Goal: Find specific page/section: Find specific page/section

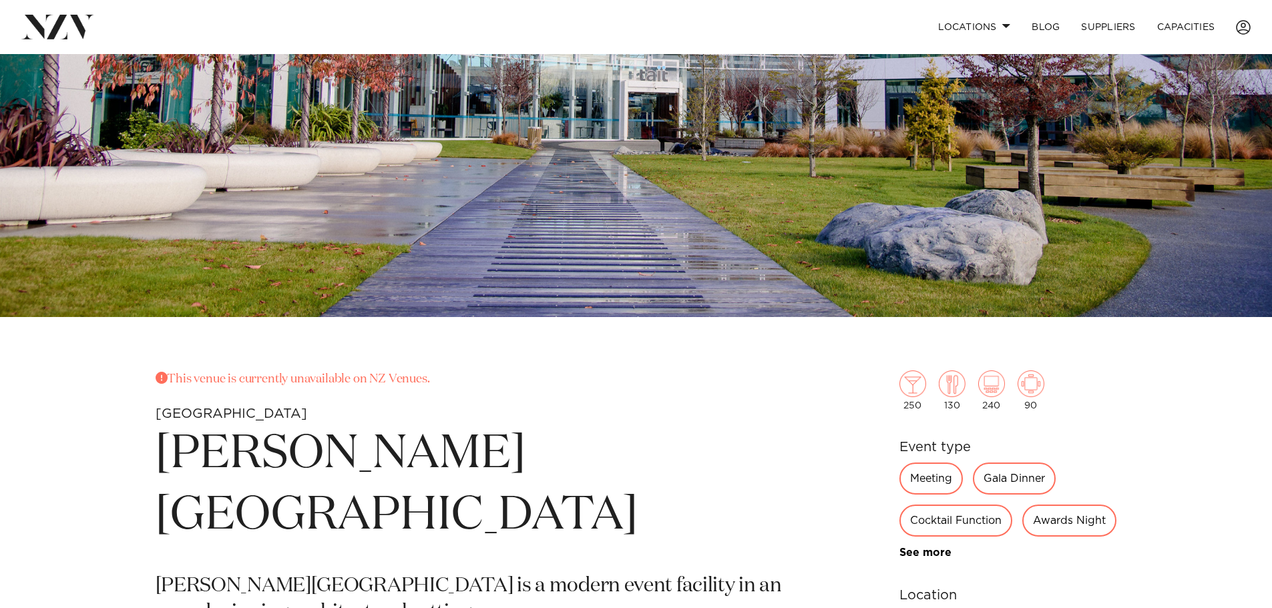
scroll to position [334, 0]
click at [944, 23] on link "Locations" at bounding box center [974, 27] width 93 height 29
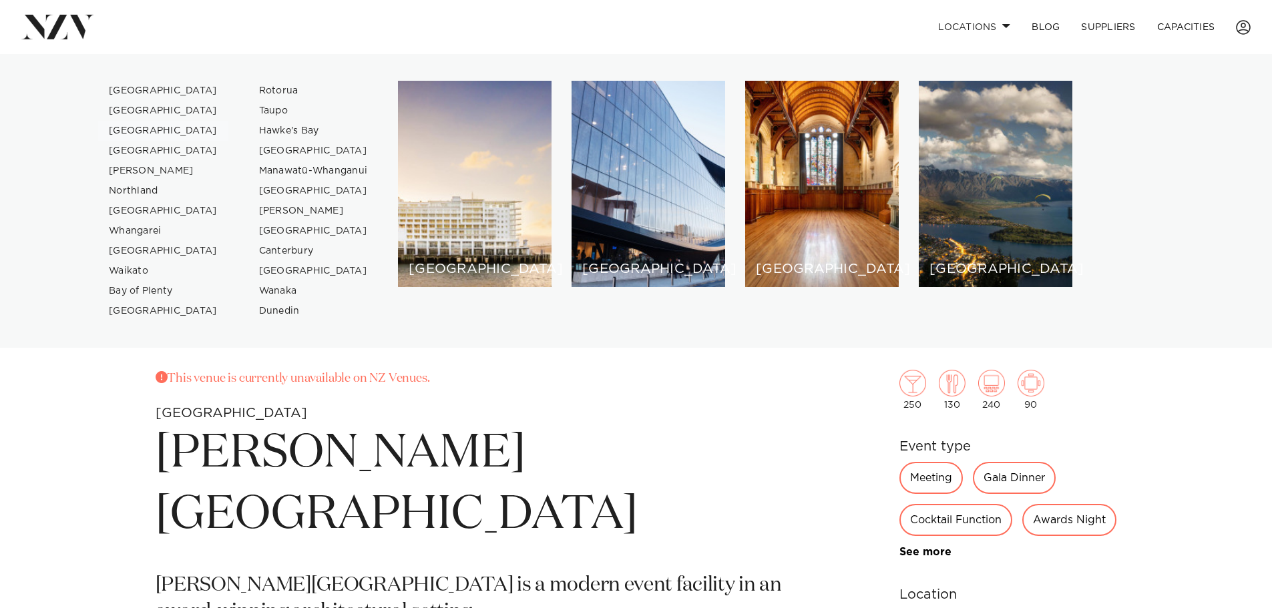
click at [141, 135] on link "[GEOGRAPHIC_DATA]" at bounding box center [163, 131] width 130 height 20
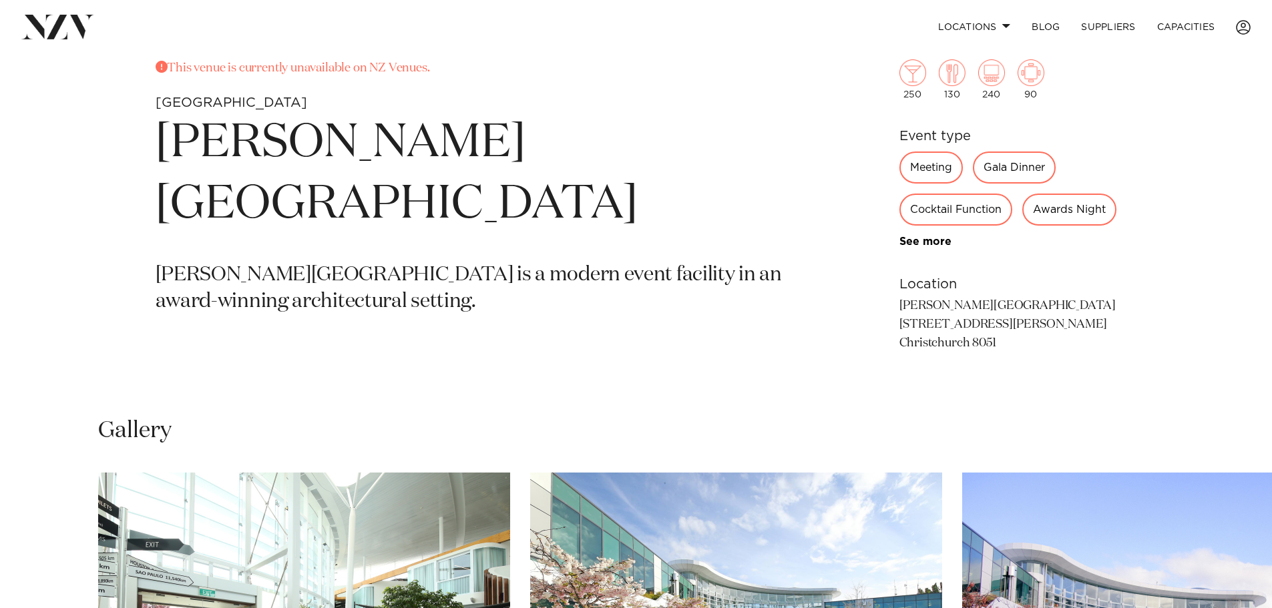
scroll to position [668, 0]
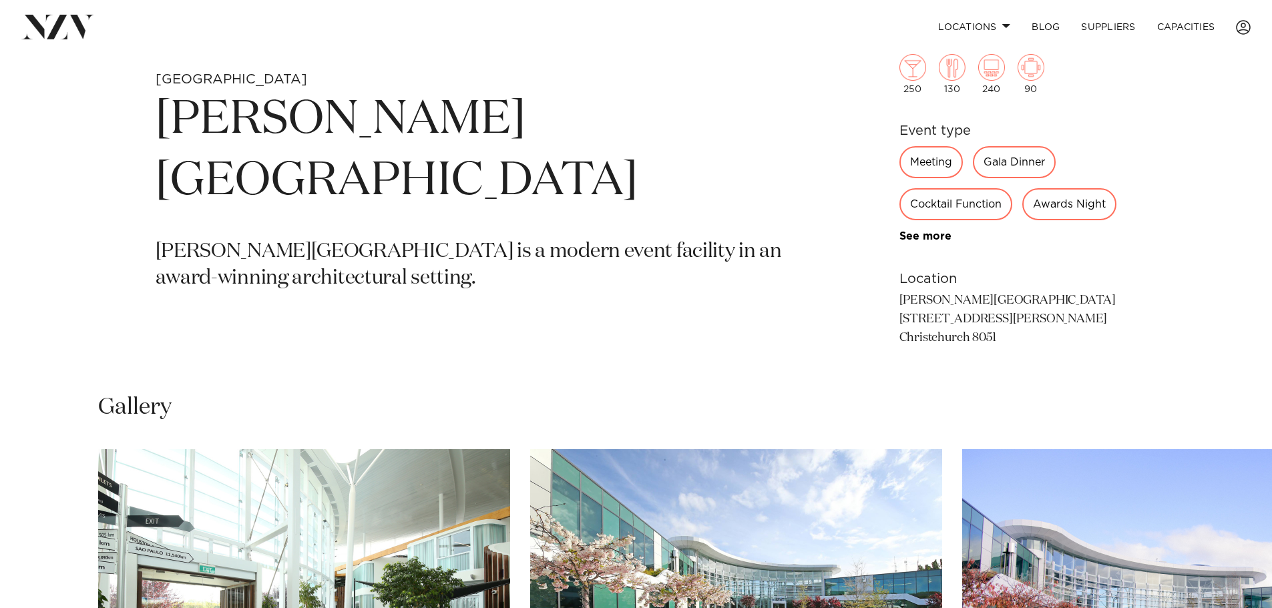
drag, startPoint x: 900, startPoint y: 352, endPoint x: 1065, endPoint y: 372, distance: 166.8
click at [1065, 348] on p "[PERSON_NAME][GEOGRAPHIC_DATA] [STREET_ADDRESS][PERSON_NAME] Christchurch 8051" at bounding box center [1009, 320] width 218 height 56
click at [1015, 348] on p "[PERSON_NAME][GEOGRAPHIC_DATA] [STREET_ADDRESS][PERSON_NAME] Christchurch 8051" at bounding box center [1009, 320] width 218 height 56
drag, startPoint x: 1015, startPoint y: 362, endPoint x: 905, endPoint y: 356, distance: 110.4
click at [905, 348] on p "[PERSON_NAME][GEOGRAPHIC_DATA] [STREET_ADDRESS][PERSON_NAME] Christchurch 8051" at bounding box center [1009, 320] width 218 height 56
